Goal: Information Seeking & Learning: Learn about a topic

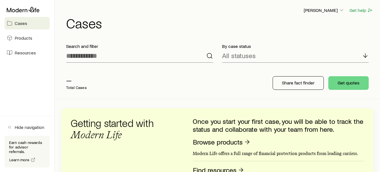
click at [22, 23] on span "Cases" at bounding box center [21, 23] width 12 height 6
click at [21, 39] on span "Products" at bounding box center [24, 38] width 18 height 6
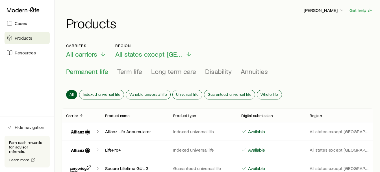
click at [133, 20] on h1 "Products" at bounding box center [219, 23] width 307 height 14
click at [216, 34] on div "[PERSON_NAME] Get help Products" at bounding box center [218, 18] width 312 height 36
click at [200, 25] on h1 "Products" at bounding box center [219, 23] width 307 height 14
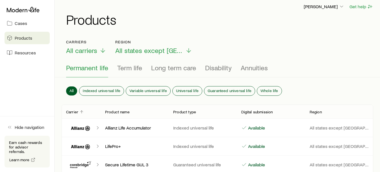
scroll to position [28, 0]
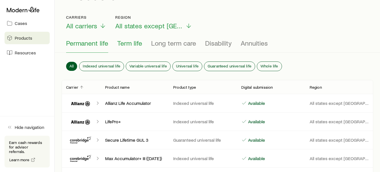
click at [135, 46] on span "Term life" at bounding box center [129, 43] width 25 height 8
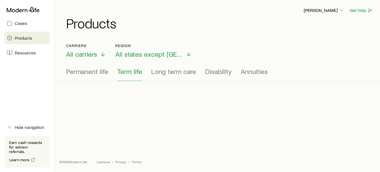
scroll to position [0, 0]
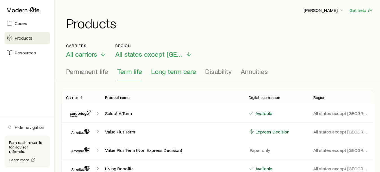
click at [178, 71] on span "Long term care" at bounding box center [173, 71] width 45 height 8
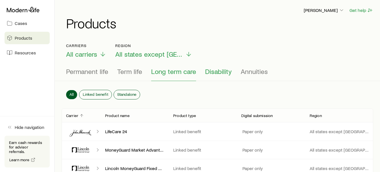
click at [209, 71] on span "Disability" at bounding box center [218, 71] width 27 height 8
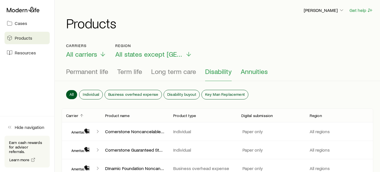
click at [256, 70] on span "Annuities" at bounding box center [254, 71] width 27 height 8
